Goal: Information Seeking & Learning: Learn about a topic

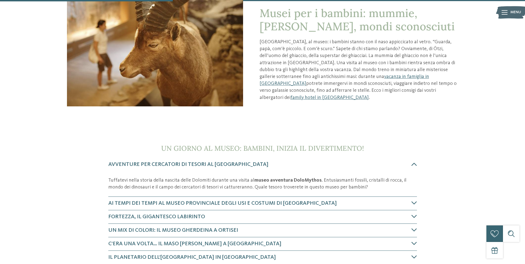
scroll to position [162, 0]
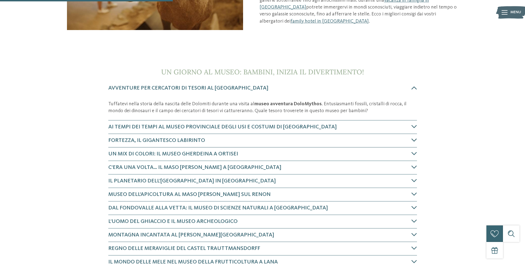
click at [413, 141] on icon at bounding box center [415, 140] width 6 height 6
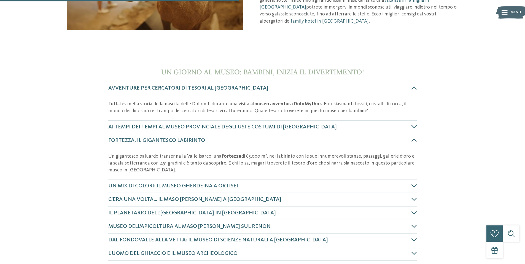
scroll to position [266, 0]
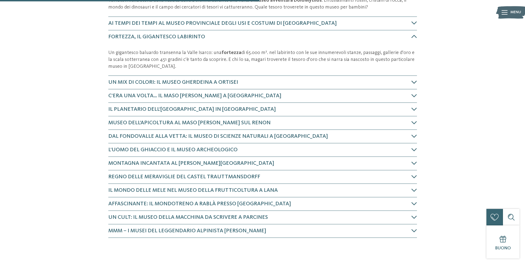
click at [415, 83] on icon at bounding box center [415, 82] width 6 height 6
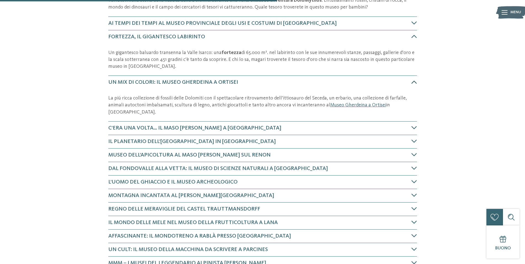
scroll to position [311, 0]
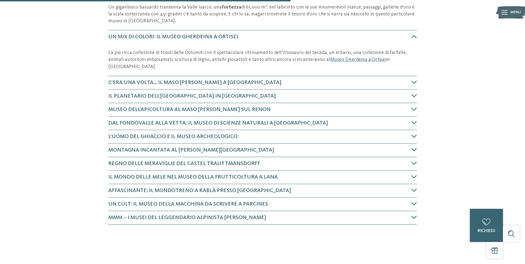
click at [414, 93] on icon at bounding box center [415, 96] width 6 height 6
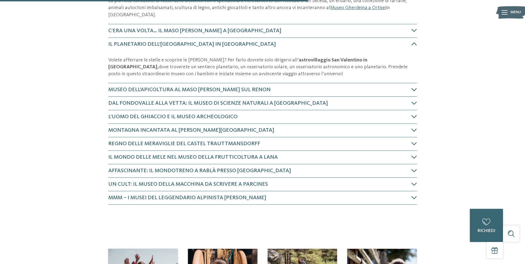
scroll to position [364, 0]
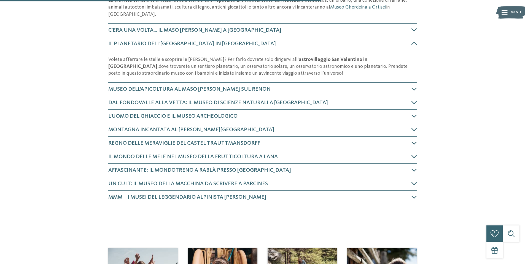
click at [414, 140] on icon at bounding box center [415, 143] width 6 height 6
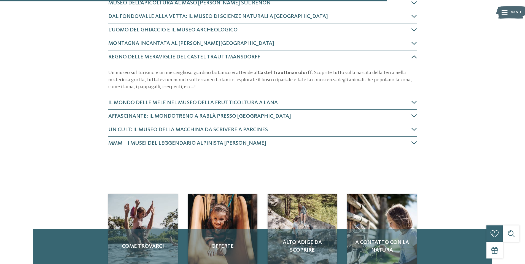
scroll to position [463, 0]
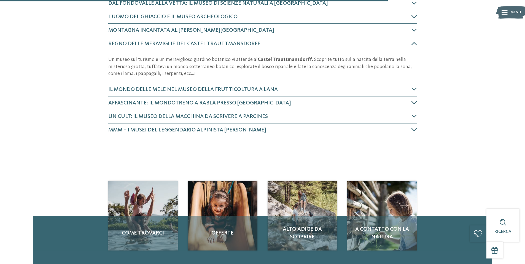
click at [410, 99] on h4 "Affascinante: il Mondotreno a Rablà presso [GEOGRAPHIC_DATA]" at bounding box center [259, 103] width 303 height 8
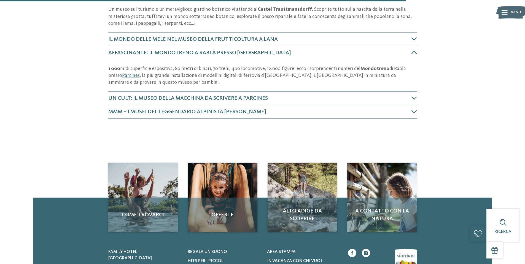
scroll to position [523, 0]
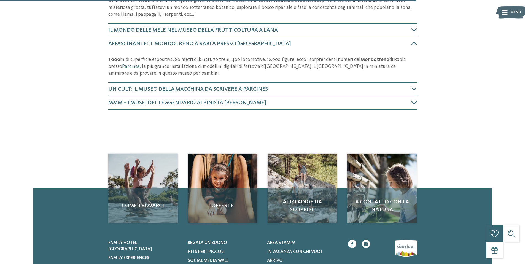
click at [135, 64] on link "Parcines" at bounding box center [131, 66] width 18 height 5
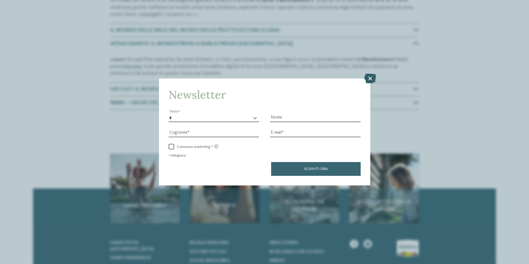
click at [373, 78] on icon at bounding box center [370, 78] width 12 height 10
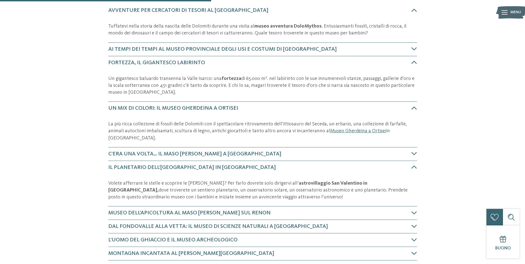
scroll to position [240, 0]
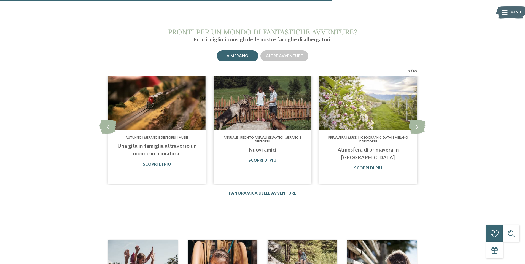
scroll to position [208, 0]
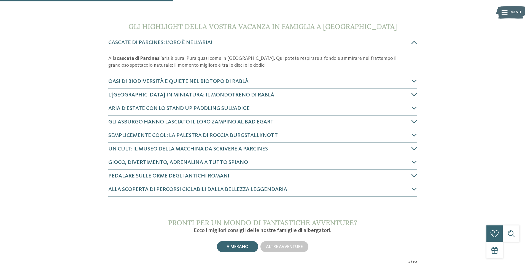
click at [414, 95] on icon at bounding box center [415, 95] width 6 height 6
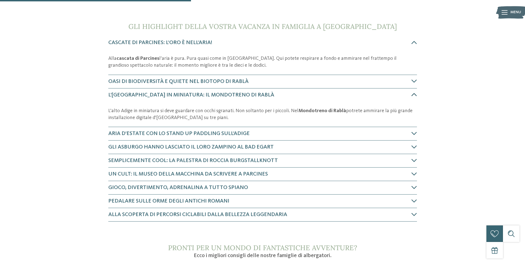
scroll to position [266, 0]
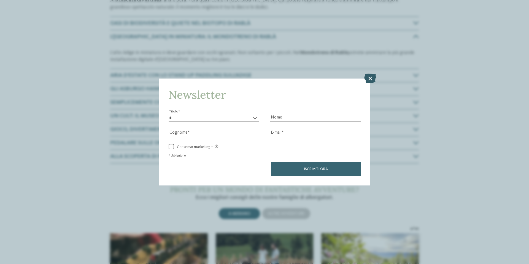
click at [371, 79] on icon at bounding box center [370, 78] width 12 height 10
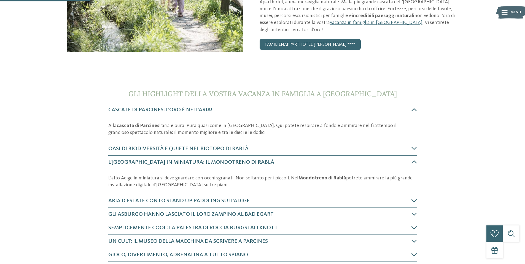
scroll to position [112, 0]
